Goal: Task Accomplishment & Management: Manage account settings

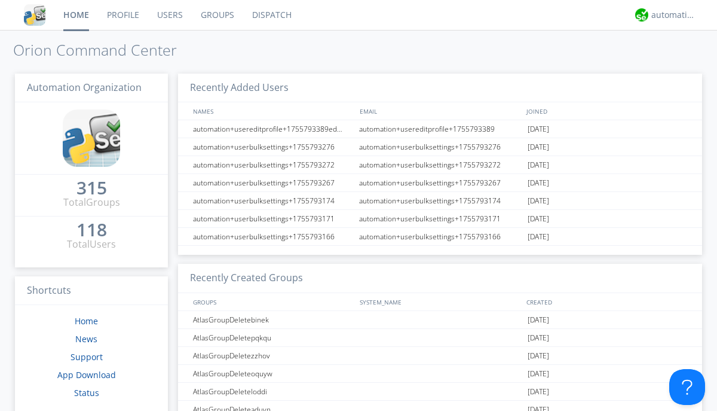
click at [169, 15] on link "Users" at bounding box center [170, 15] width 44 height 30
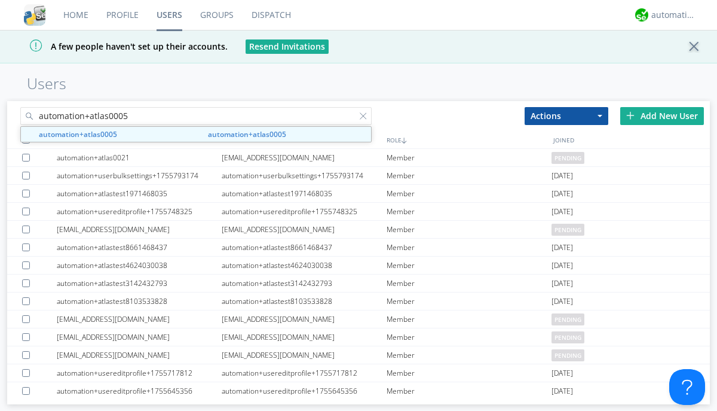
type input "automation+atlas0005"
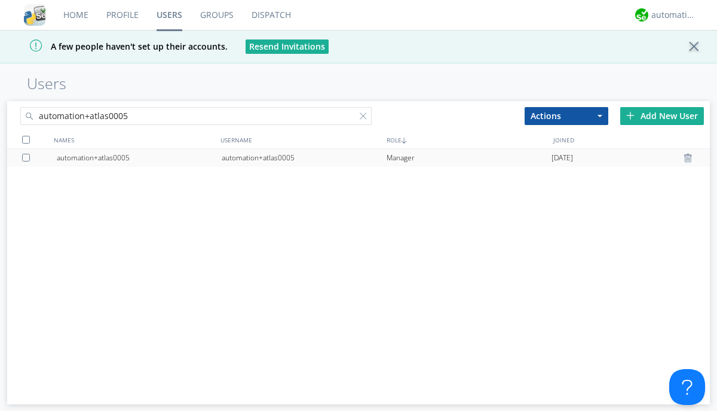
click at [304, 157] on div "automation+atlas0005" at bounding box center [304, 158] width 165 height 18
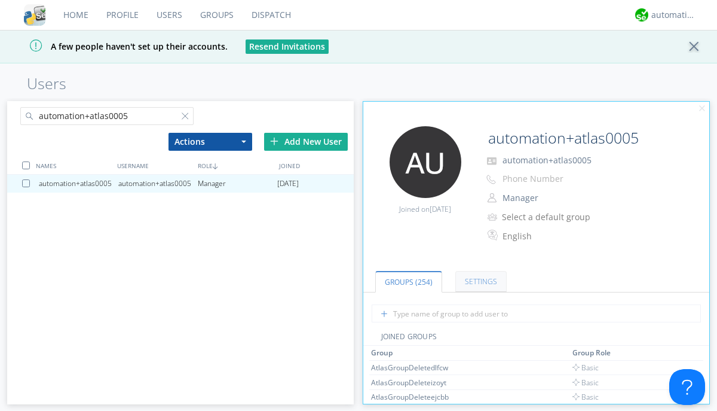
click at [479, 281] on link "Settings" at bounding box center [480, 281] width 51 height 21
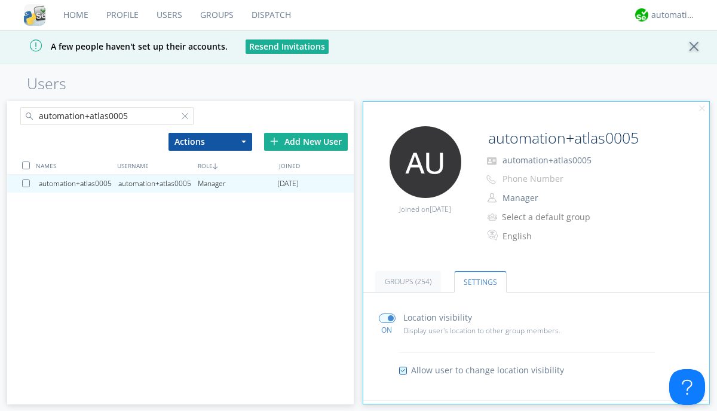
click at [0, 0] on input "radio" at bounding box center [0, 0] width 0 height 0
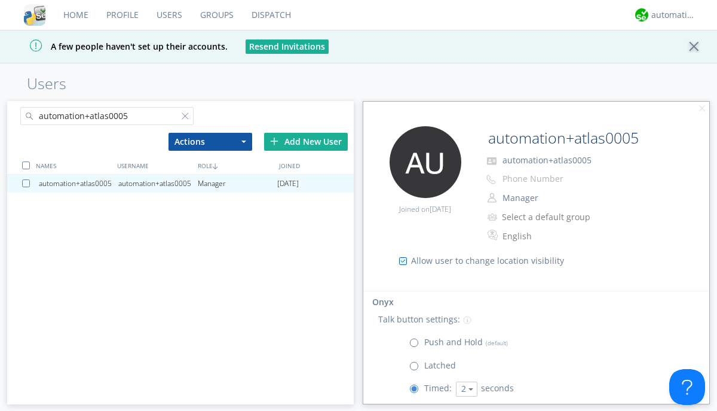
click at [465, 389] on button "2" at bounding box center [467, 388] width 22 height 15
click at [0, 0] on link "5" at bounding box center [0, 0] width 0 height 0
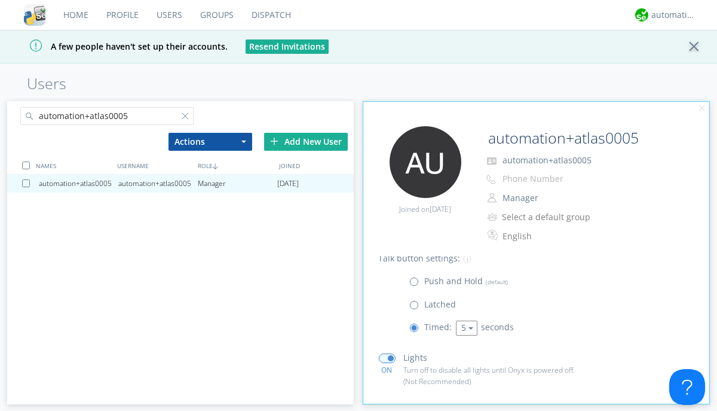
click at [465, 328] on button "5" at bounding box center [467, 327] width 22 height 15
click at [0, 0] on link "3" at bounding box center [0, 0] width 0 height 0
click at [417, 284] on span at bounding box center [416, 284] width 15 height 15
click at [0, 0] on input "radio" at bounding box center [0, 0] width 0 height 0
